Goal: Task Accomplishment & Management: Use online tool/utility

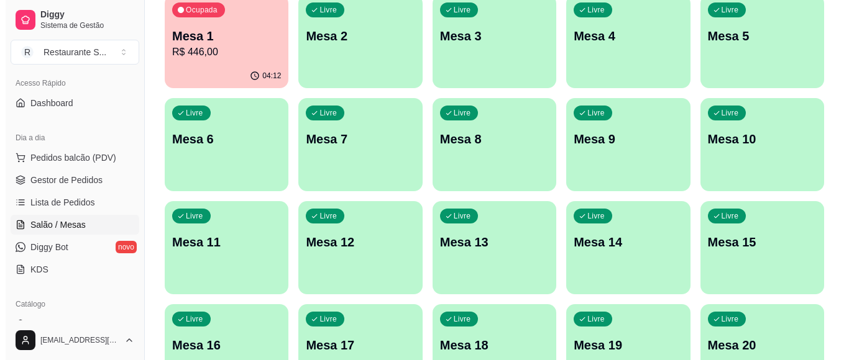
scroll to position [166, 0]
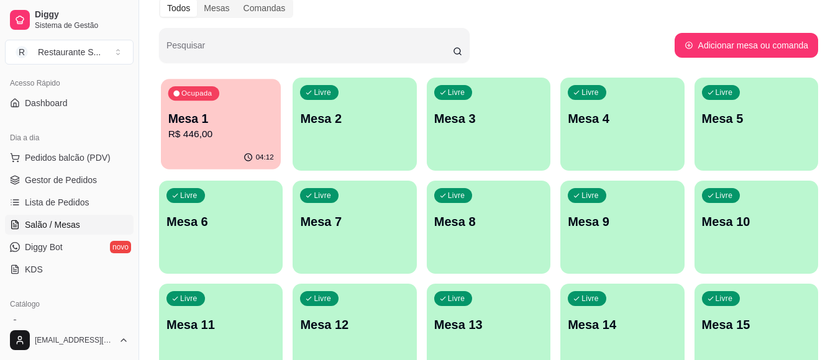
click at [225, 114] on p "Mesa 1" at bounding box center [221, 119] width 106 height 17
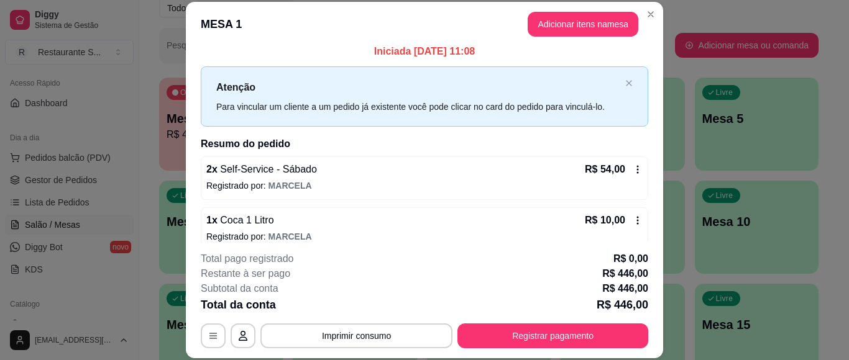
scroll to position [0, 0]
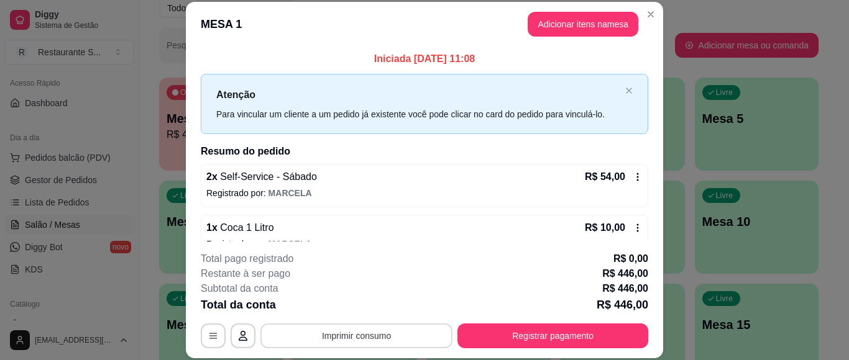
click at [391, 335] on button "Imprimir consumo" at bounding box center [356, 336] width 192 height 25
click at [347, 308] on button "IMPRESSORA" at bounding box center [355, 308] width 90 height 20
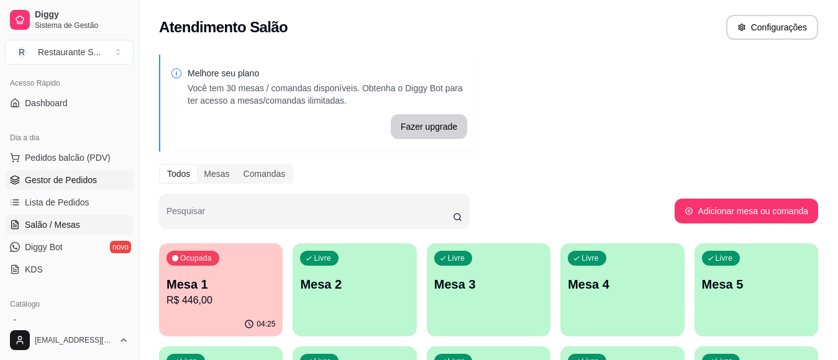
click at [83, 173] on link "Gestor de Pedidos" at bounding box center [69, 180] width 129 height 20
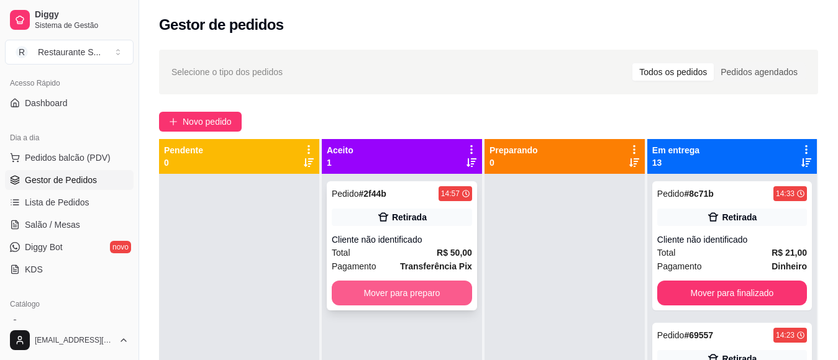
click at [441, 301] on button "Mover para preparo" at bounding box center [402, 293] width 140 height 25
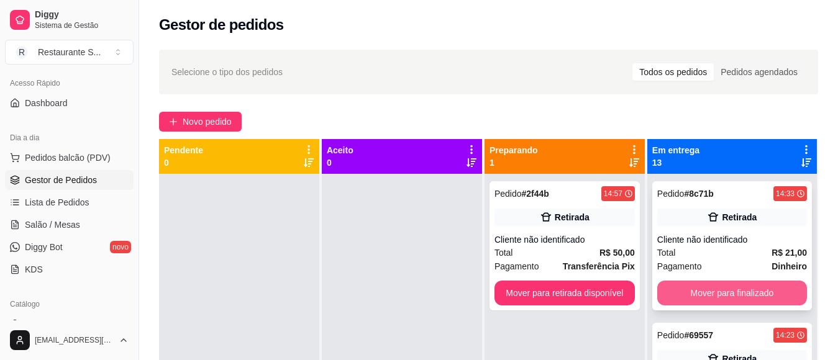
click at [718, 293] on button "Mover para finalizado" at bounding box center [732, 293] width 150 height 25
click at [679, 298] on button "Mover para finalizado" at bounding box center [732, 293] width 150 height 25
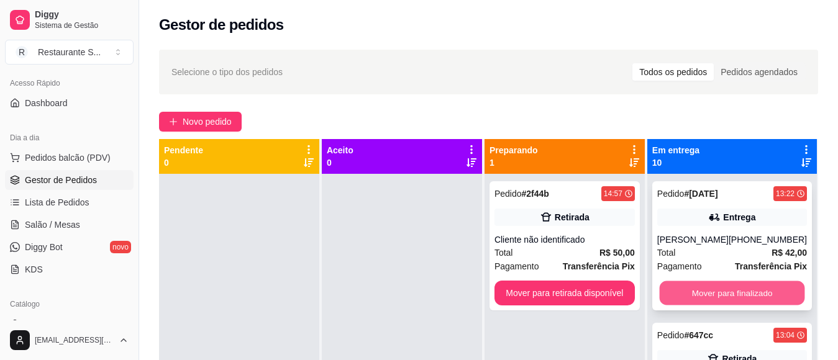
click at [685, 298] on button "Mover para finalizado" at bounding box center [731, 293] width 145 height 24
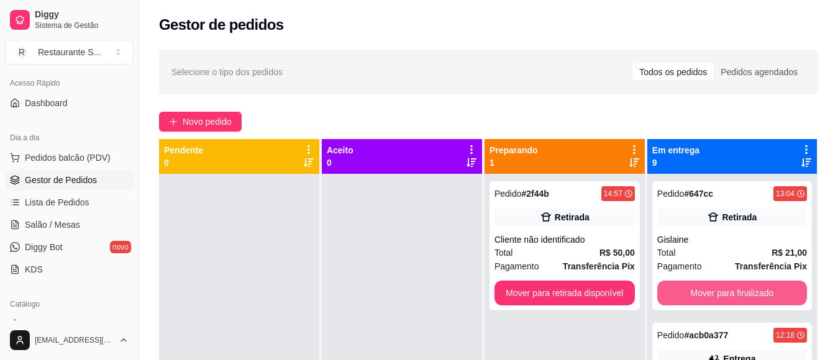
click at [688, 298] on button "Mover para finalizado" at bounding box center [732, 293] width 150 height 25
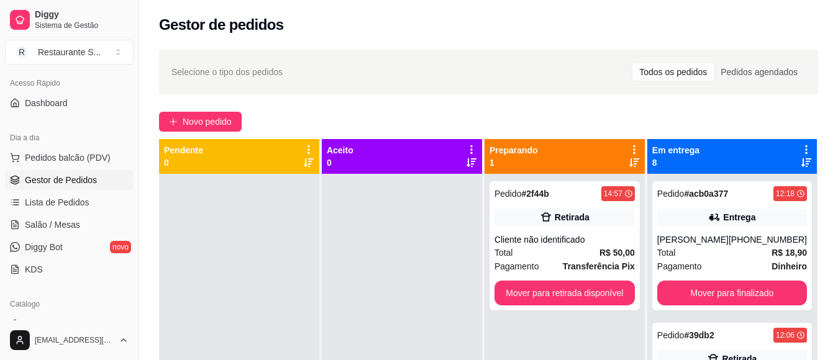
click at [688, 298] on button "Mover para finalizado" at bounding box center [732, 293] width 150 height 25
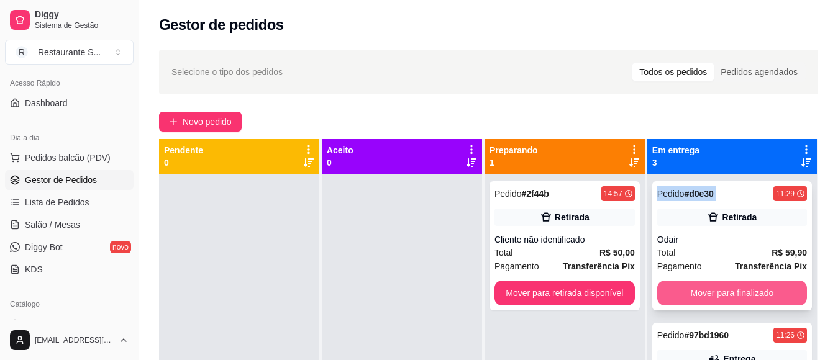
click at [686, 297] on button "Mover para finalizado" at bounding box center [732, 293] width 150 height 25
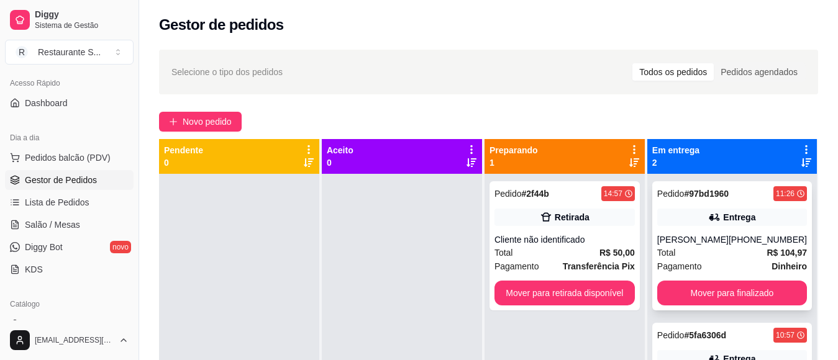
click at [693, 291] on div "Pedido # 97bd1960 11:26 Entrega [PERSON_NAME] [PHONE_NUMBER] Total R$ 104,97 Pa…" at bounding box center [732, 245] width 160 height 129
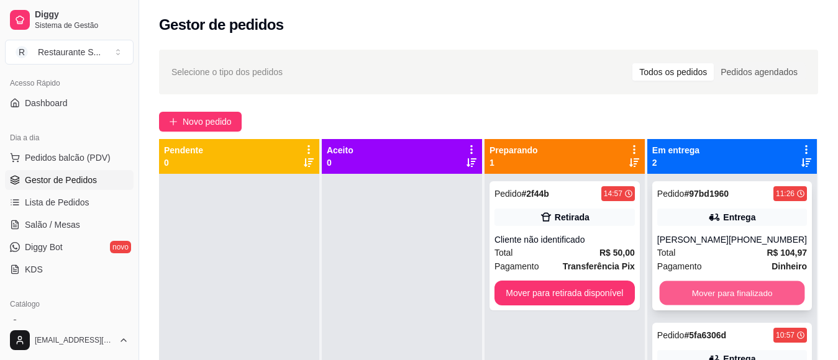
click at [729, 306] on button "Mover para finalizado" at bounding box center [731, 293] width 145 height 24
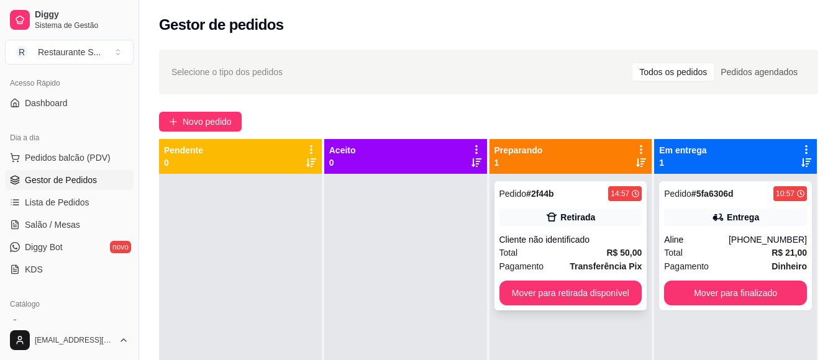
click at [588, 280] on div "Pedido # 2f44b 14:57 Retirada Cliente não identificado Total R$ 50,00 Pagamento…" at bounding box center [570, 245] width 153 height 129
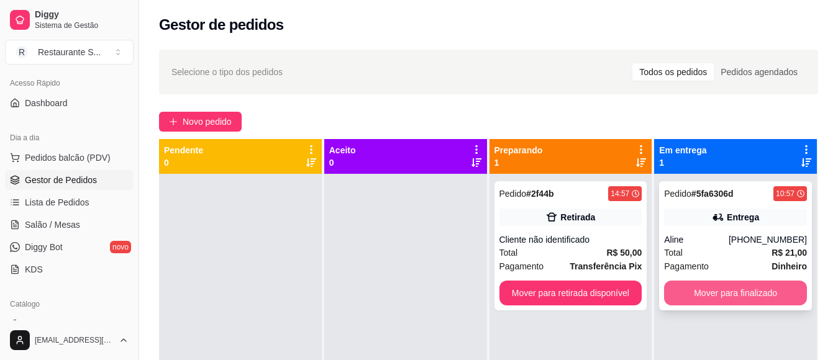
click at [678, 294] on button "Mover para finalizado" at bounding box center [735, 293] width 143 height 25
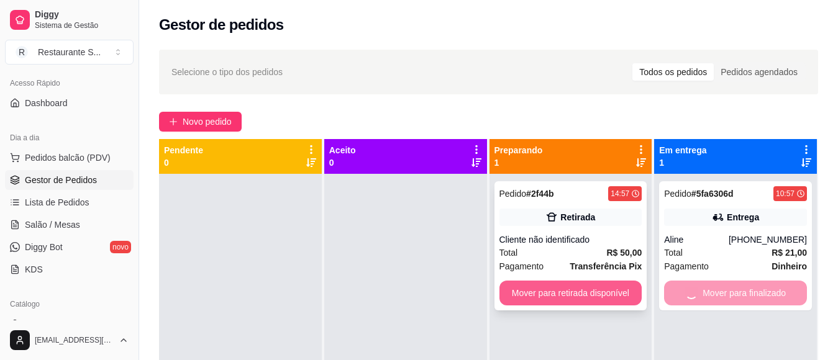
click at [597, 293] on button "Mover para retirada disponível" at bounding box center [570, 293] width 143 height 25
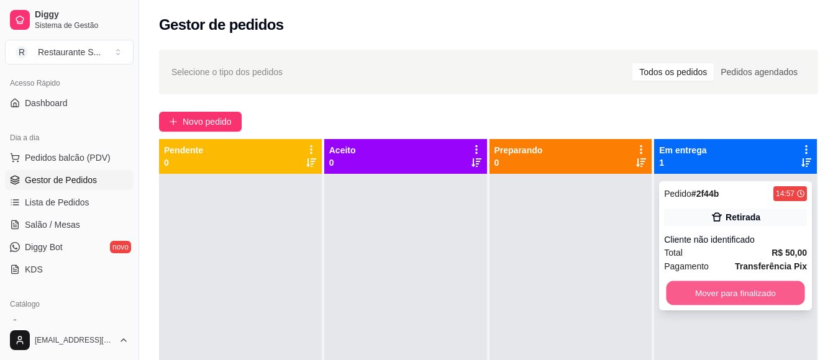
click at [737, 299] on button "Mover para finalizado" at bounding box center [736, 293] width 139 height 24
